Goal: Information Seeking & Learning: Find specific fact

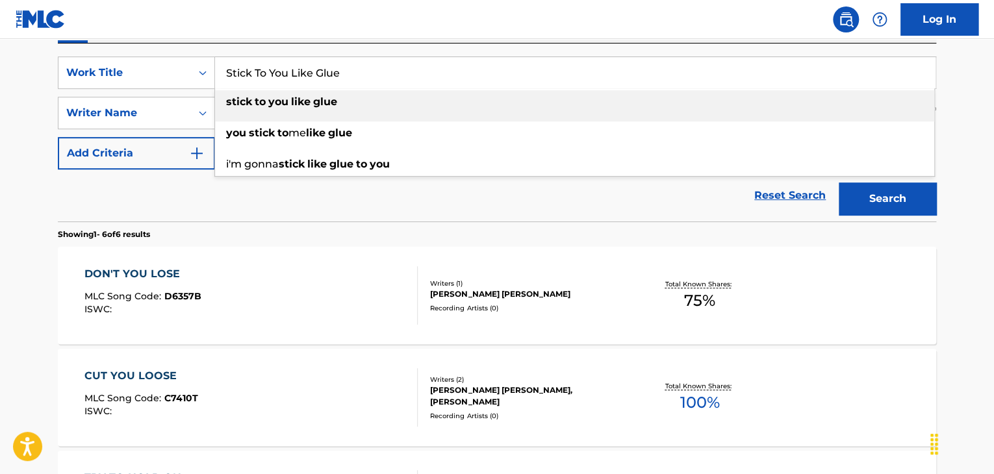
click at [105, 34] on div "Log In The MLC Public Work Search The accuracy and completeness of The MLC's da…" at bounding box center [497, 376] width 994 height 1216
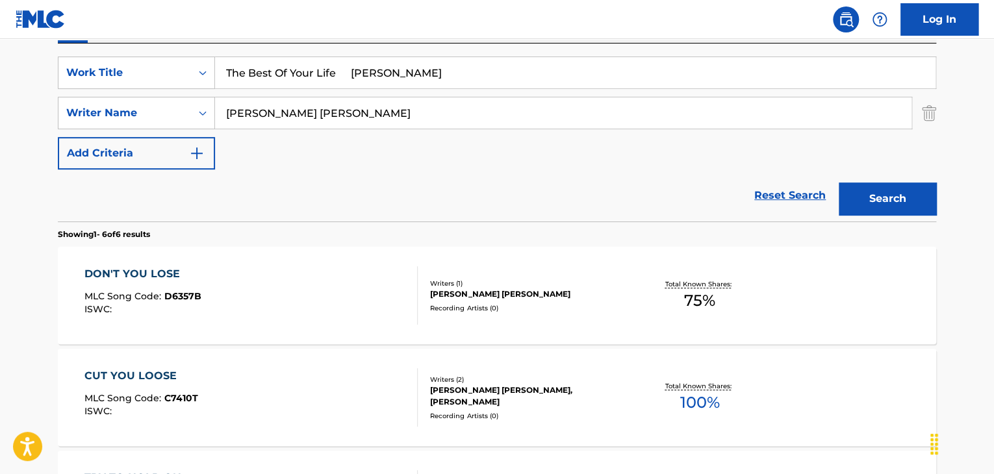
drag, startPoint x: 337, startPoint y: 73, endPoint x: 674, endPoint y: 118, distance: 339.9
click at [674, 118] on div "SearchWithCriteria836e2785-0c01-4d3a-8231-f79d626062a8 Work Title The Best Of Y…" at bounding box center [497, 112] width 878 height 113
type input "The Best Of Your Life"
drag, startPoint x: 431, startPoint y: 111, endPoint x: 0, endPoint y: 55, distance: 434.2
click at [0, 56] on main "The MLC Public Work Search The accuracy and completeness of The MLC's data is d…" at bounding box center [497, 363] width 994 height 1115
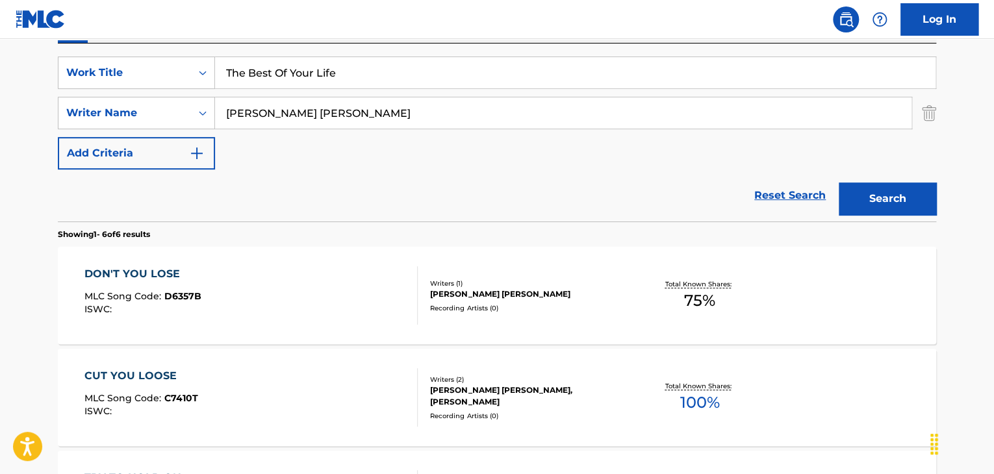
paste input "[PERSON_NAME]"
click at [879, 199] on button "Search" at bounding box center [886, 198] width 97 height 32
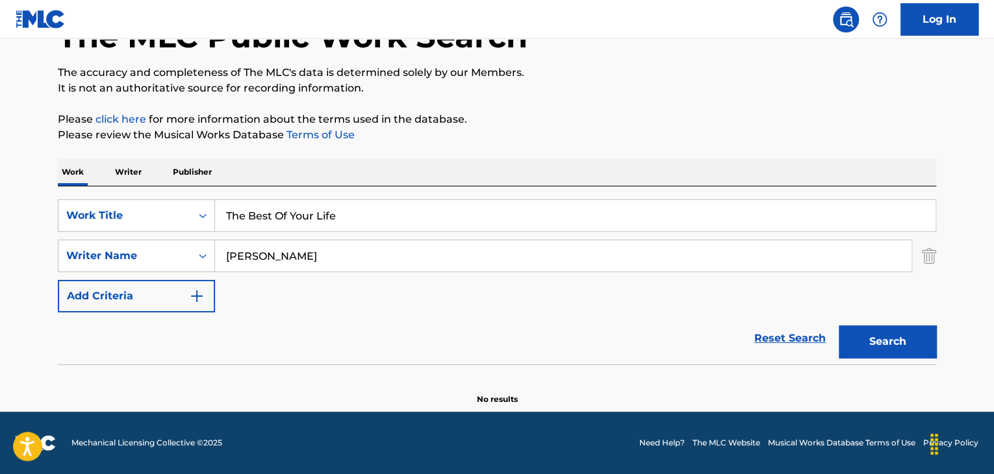
scroll to position [90, 0]
drag, startPoint x: 312, startPoint y: 247, endPoint x: 260, endPoint y: 235, distance: 53.4
click at [260, 235] on div "SearchWithCriteria836e2785-0c01-4d3a-8231-f79d626062a8 Work Title The Best Of Y…" at bounding box center [497, 255] width 878 height 113
type input "[PERSON_NAME]"
click at [872, 341] on button "Search" at bounding box center [886, 341] width 97 height 32
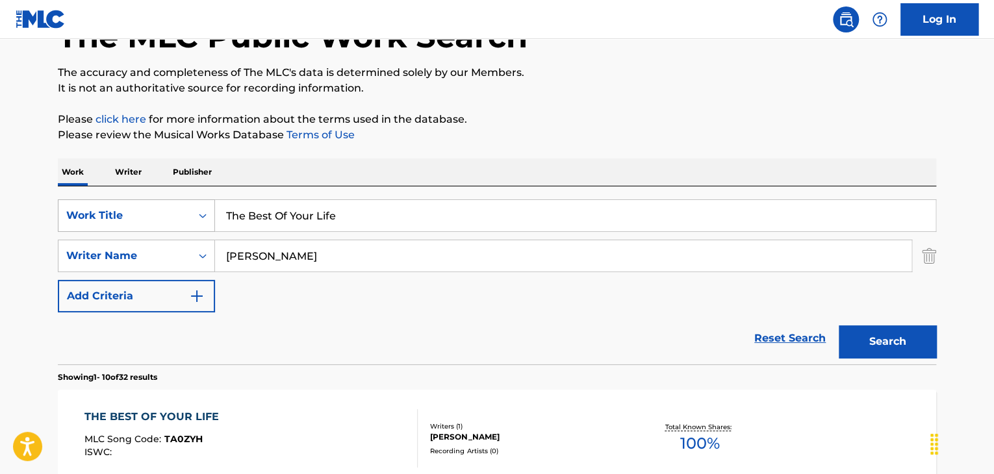
drag, startPoint x: 390, startPoint y: 215, endPoint x: 111, endPoint y: 207, distance: 279.4
click at [134, 208] on div "SearchWithCriteria836e2785-0c01-4d3a-8231-f79d626062a8 Work Title The Best Of Y…" at bounding box center [497, 215] width 878 height 32
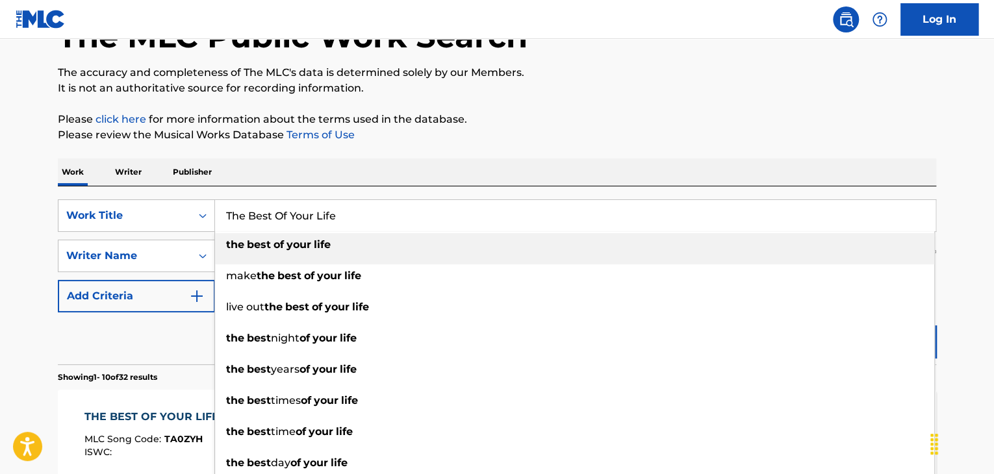
paste input "Love I Had For You Is Gone [PERSON_NAME]"
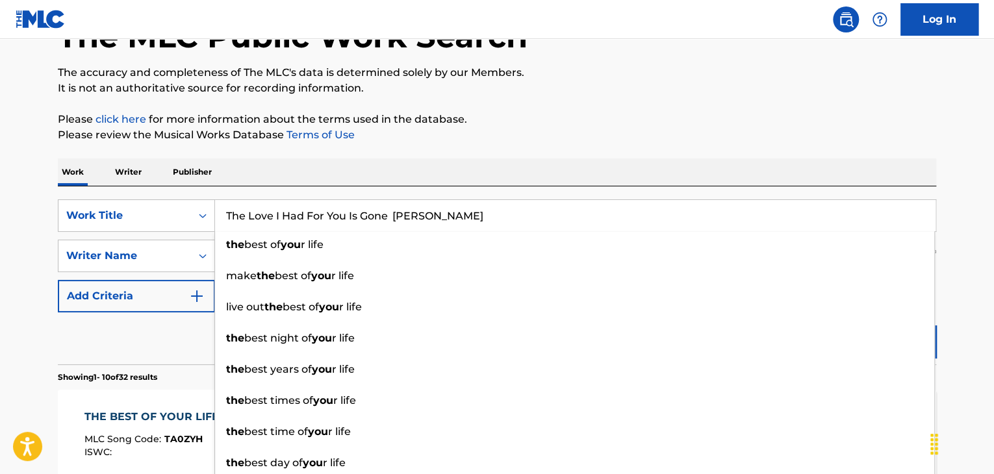
drag, startPoint x: 407, startPoint y: 212, endPoint x: 688, endPoint y: 240, distance: 281.9
click at [678, 231] on div "The Love I Had For You Is Gone [PERSON_NAME] the best of you r life make the be…" at bounding box center [575, 215] width 720 height 31
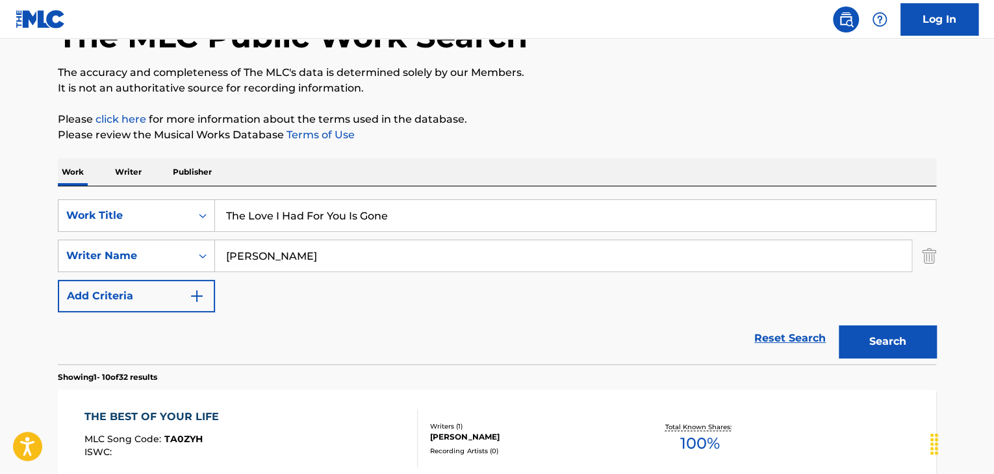
type input "The Love I Had For You Is Gone"
drag, startPoint x: 364, startPoint y: 232, endPoint x: 86, endPoint y: 208, distance: 279.0
click at [115, 204] on div "SearchWithCriteria836e2785-0c01-4d3a-8231-f79d626062a8 Work Title The Love I Ha…" at bounding box center [497, 255] width 878 height 113
paste input "[PERSON_NAME]"
type input "[PERSON_NAME]"
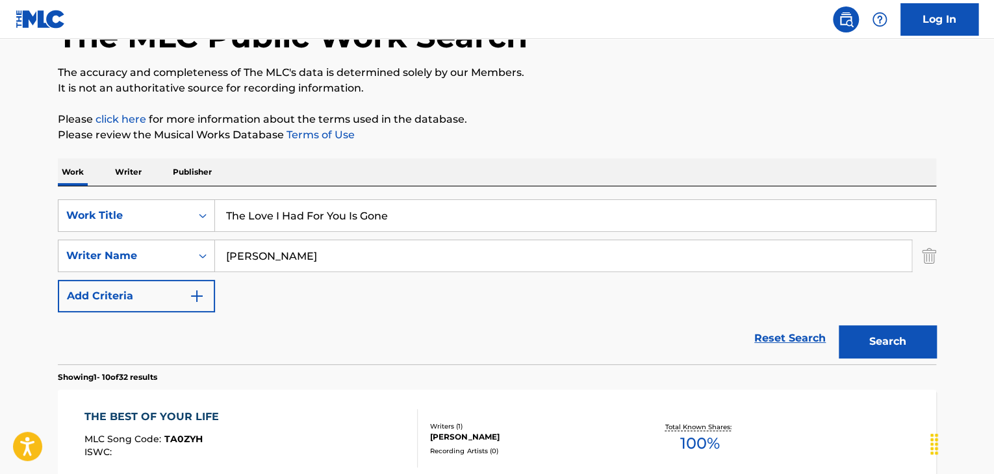
click at [914, 338] on button "Search" at bounding box center [886, 341] width 97 height 32
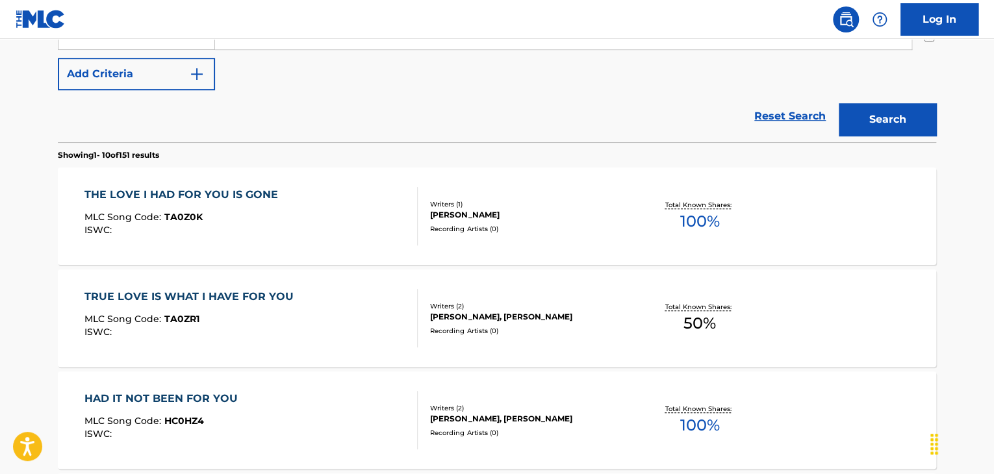
scroll to position [25, 0]
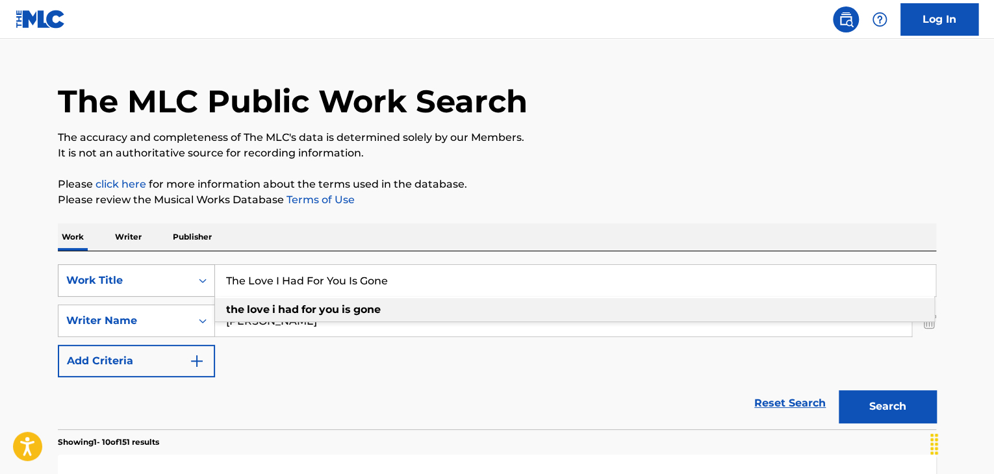
drag, startPoint x: 397, startPoint y: 284, endPoint x: 138, endPoint y: 269, distance: 260.2
click at [142, 270] on div "SearchWithCriteria836e2785-0c01-4d3a-8231-f79d626062a8 Work Title The Love I Ha…" at bounding box center [497, 280] width 878 height 32
paste input "Ugly Stick [PERSON_NAME]"
drag, startPoint x: 319, startPoint y: 281, endPoint x: 549, endPoint y: 283, distance: 230.5
click at [542, 283] on input "The Ugly Stick [PERSON_NAME]" at bounding box center [575, 280] width 720 height 31
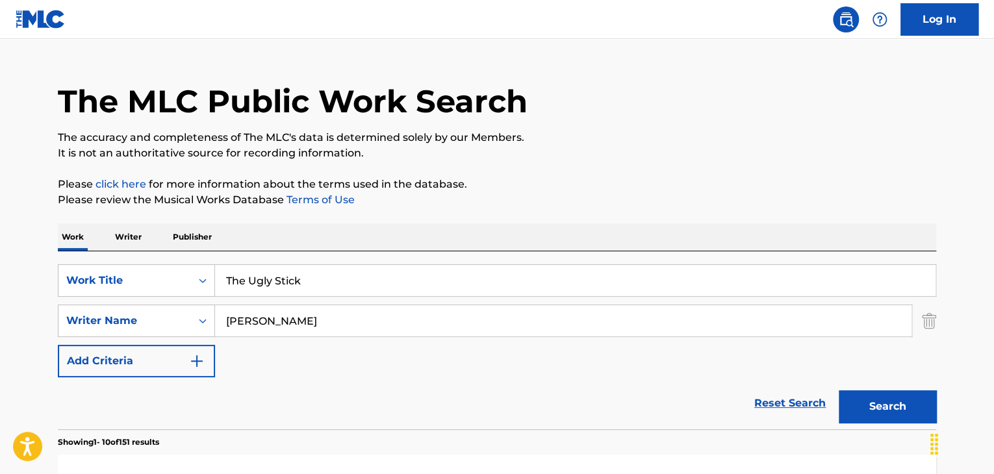
type input "The Ugly Stick"
drag, startPoint x: 413, startPoint y: 314, endPoint x: 116, endPoint y: 300, distance: 297.1
click at [116, 300] on div "SearchWithCriteria836e2785-0c01-4d3a-8231-f79d626062a8 Work Title The Ugly Stic…" at bounding box center [497, 320] width 878 height 113
paste input "[PERSON_NAME]"
click at [864, 395] on button "Search" at bounding box center [886, 406] width 97 height 32
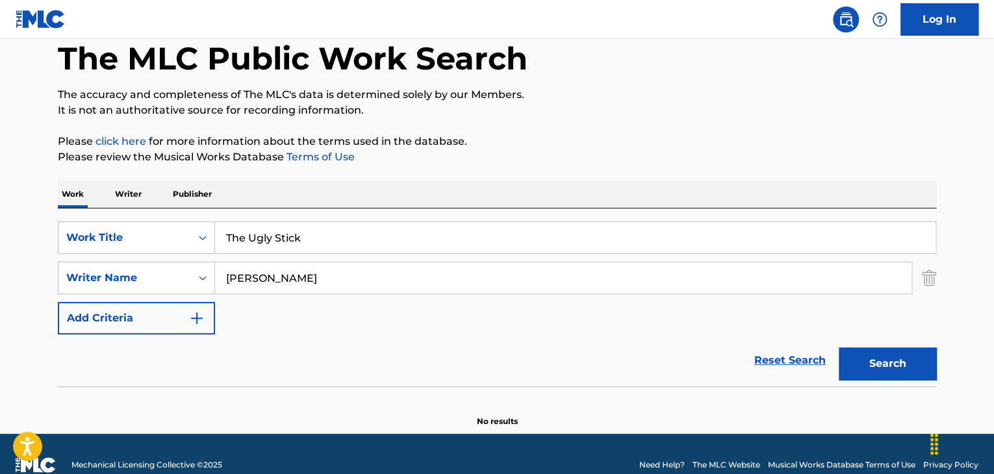
scroll to position [90, 0]
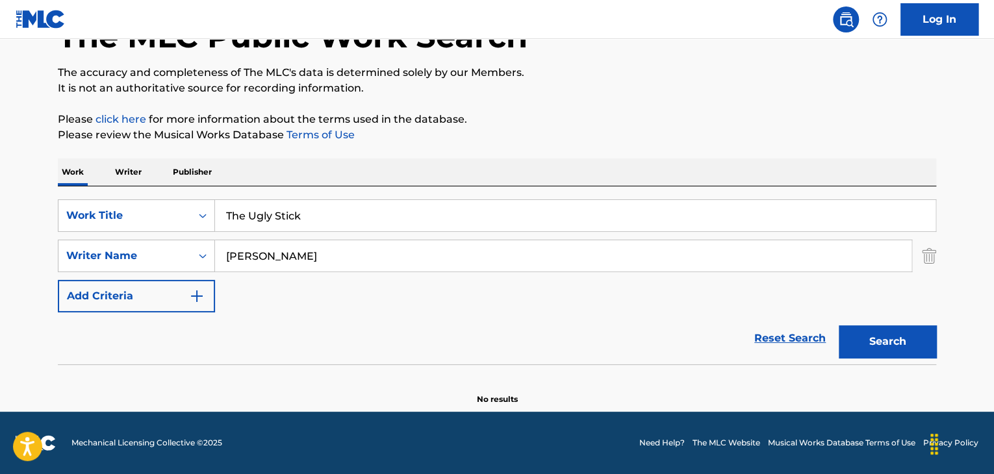
click at [282, 260] on input "[PERSON_NAME]" at bounding box center [563, 255] width 696 height 31
type input "[PERSON_NAME]"
click at [886, 336] on button "Search" at bounding box center [886, 341] width 97 height 32
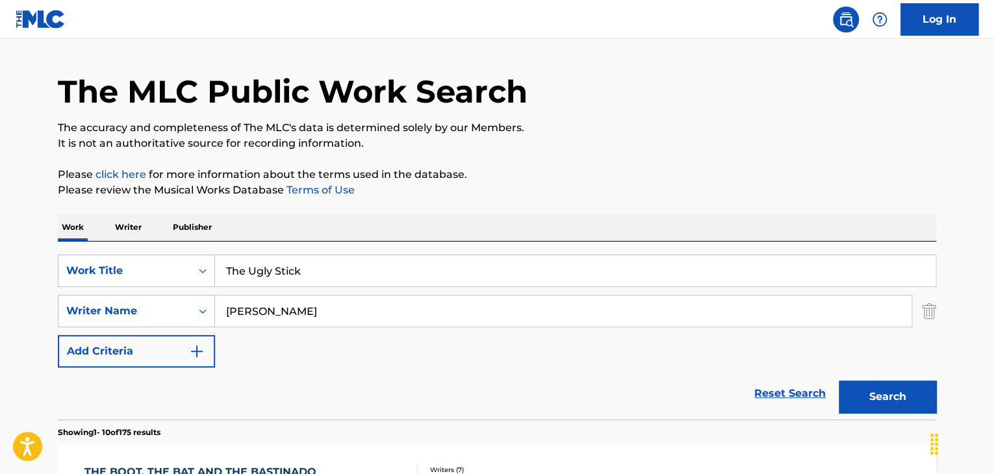
scroll to position [0, 0]
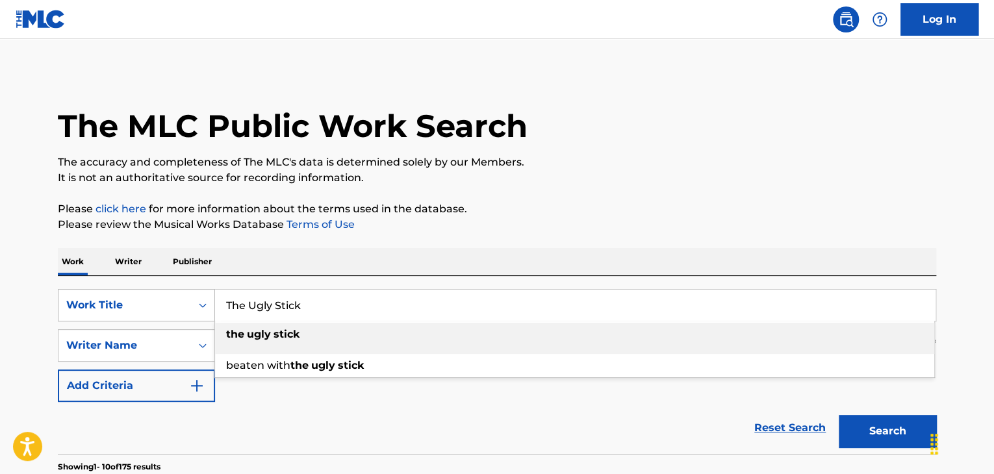
drag, startPoint x: 356, startPoint y: 310, endPoint x: 139, endPoint y: 313, distance: 216.9
click at [133, 313] on div "SearchWithCriteria836e2785-0c01-4d3a-8231-f79d626062a8 Work Title The Ugly Stic…" at bounding box center [497, 305] width 878 height 32
paste input "Web [PERSON_NAME]"
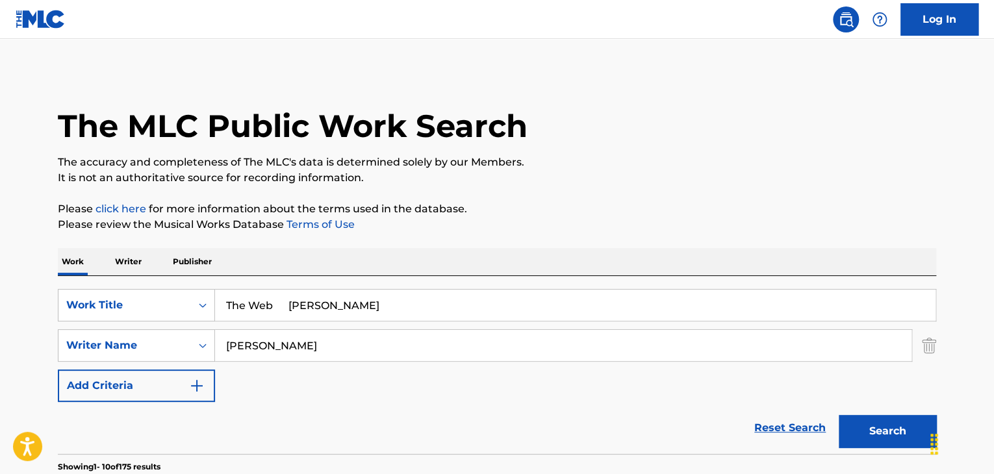
drag, startPoint x: 294, startPoint y: 305, endPoint x: 587, endPoint y: 321, distance: 294.0
click at [582, 320] on input "The Web [PERSON_NAME]" at bounding box center [575, 305] width 720 height 31
type input "The Web"
drag, startPoint x: 397, startPoint y: 347, endPoint x: 13, endPoint y: 331, distance: 384.2
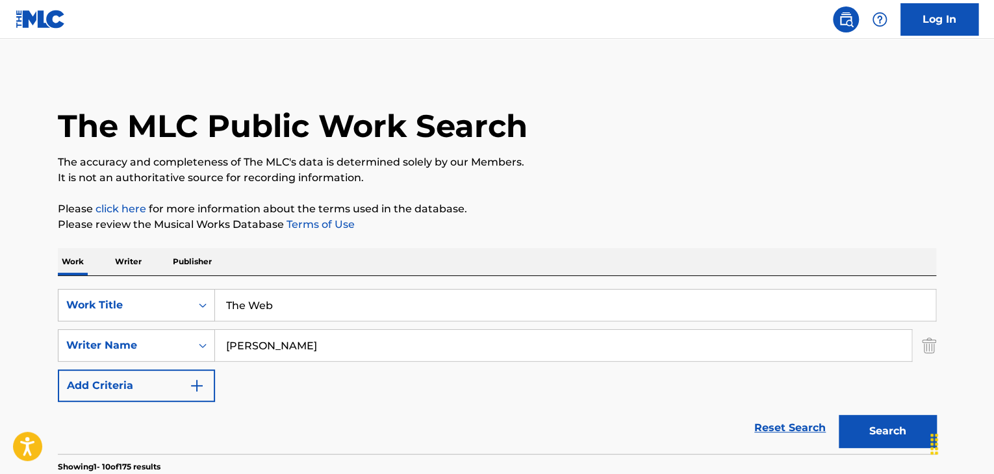
paste input "[PERSON_NAME]"
drag, startPoint x: 314, startPoint y: 342, endPoint x: 272, endPoint y: 337, distance: 42.5
click at [273, 336] on input "[PERSON_NAME]" at bounding box center [563, 345] width 696 height 31
type input "[PERSON_NAME]"
click at [899, 423] on button "Search" at bounding box center [886, 431] width 97 height 32
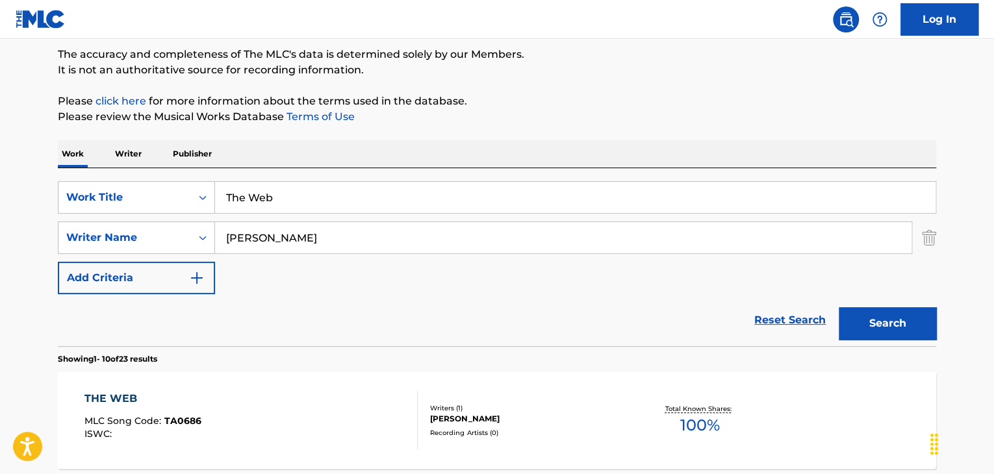
scroll to position [130, 0]
